Goal: Task Accomplishment & Management: Manage account settings

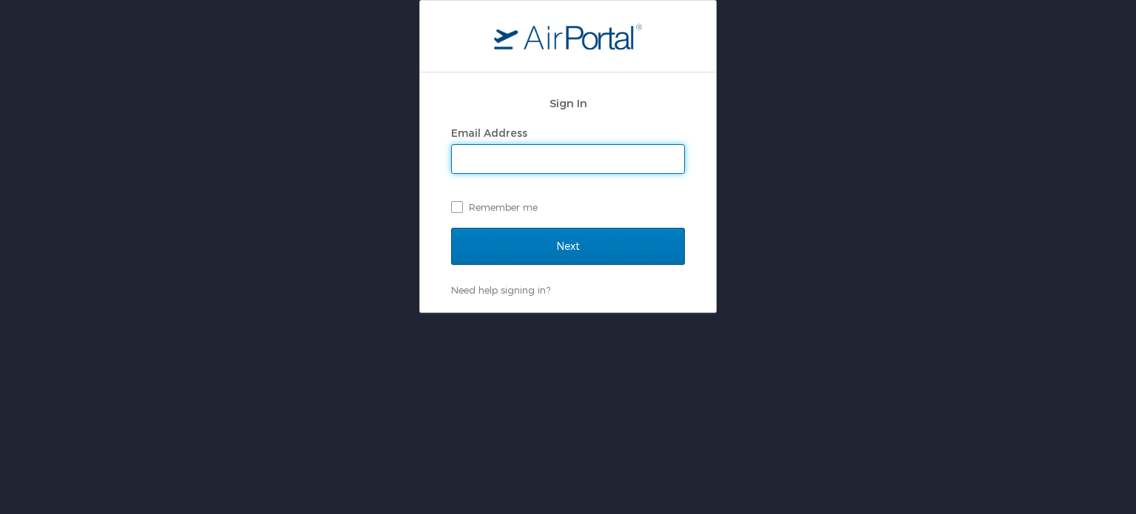
click at [524, 157] on input "Email Address" at bounding box center [568, 159] width 232 height 28
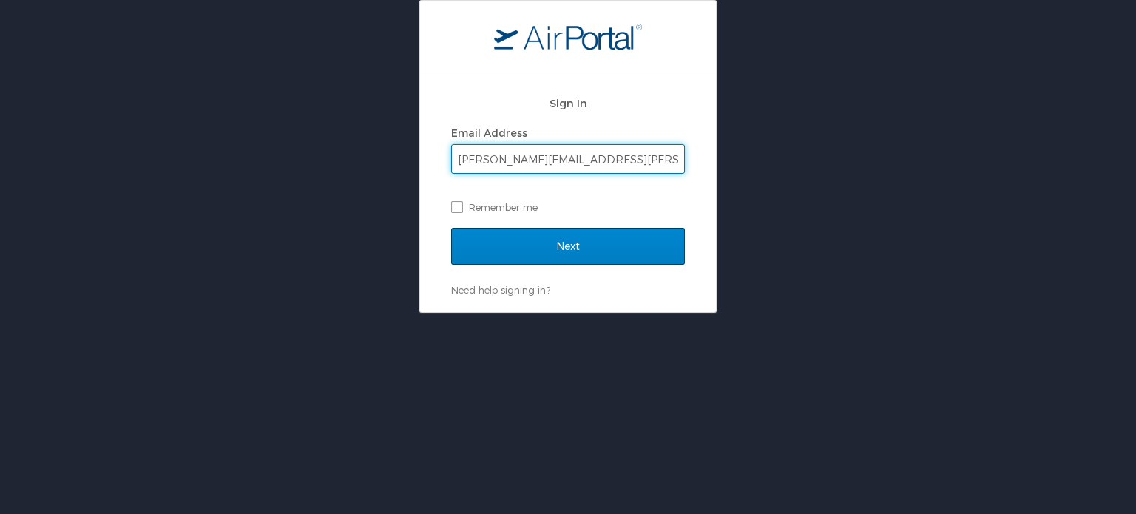
type input "timothy.t.walker@lmco.com"
click at [549, 247] on input "Next" at bounding box center [568, 246] width 234 height 37
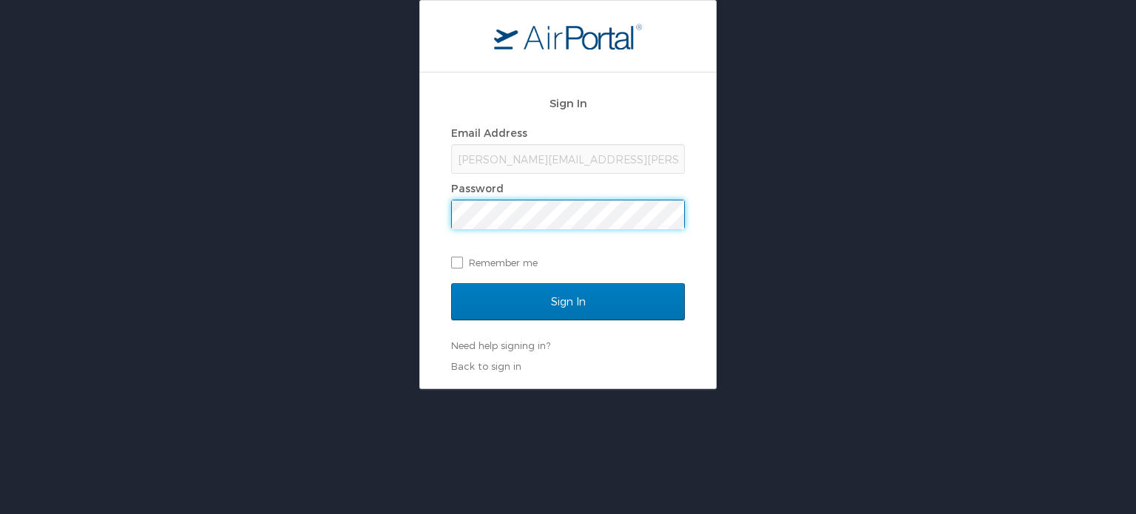
click at [451, 283] on input "Sign In" at bounding box center [568, 301] width 234 height 37
